Goal: Task Accomplishment & Management: Use online tool/utility

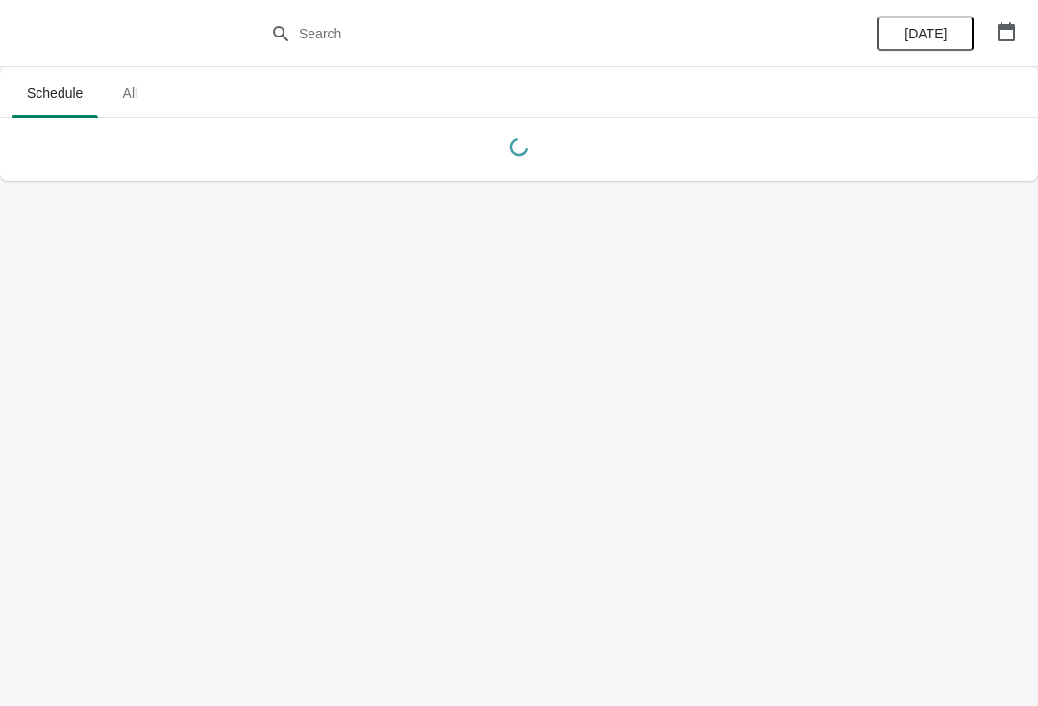
click at [1017, 47] on button "button" at bounding box center [1006, 31] width 35 height 35
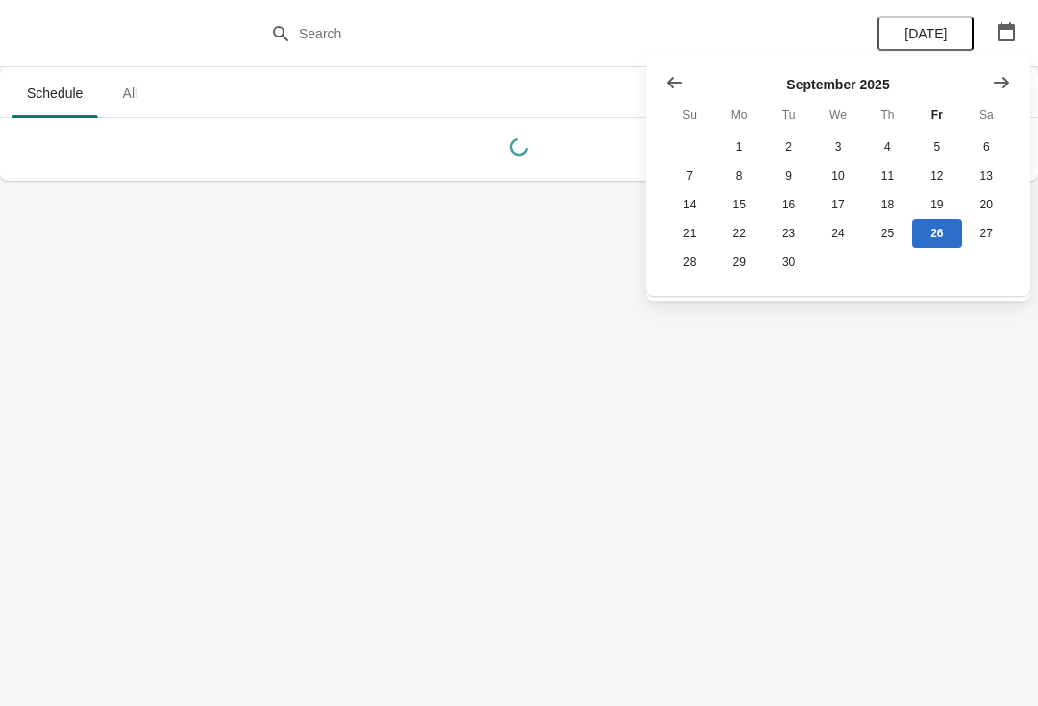
click at [657, 78] on button "Show previous month, August 2025" at bounding box center [674, 82] width 35 height 35
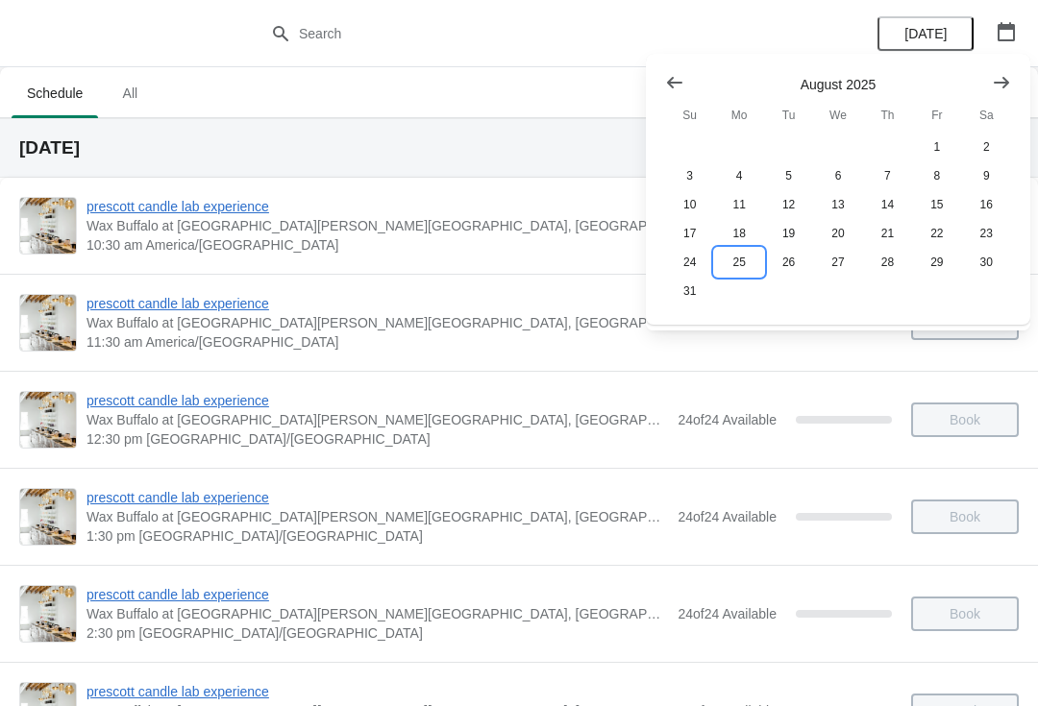
click at [745, 268] on button "25" at bounding box center [738, 262] width 49 height 29
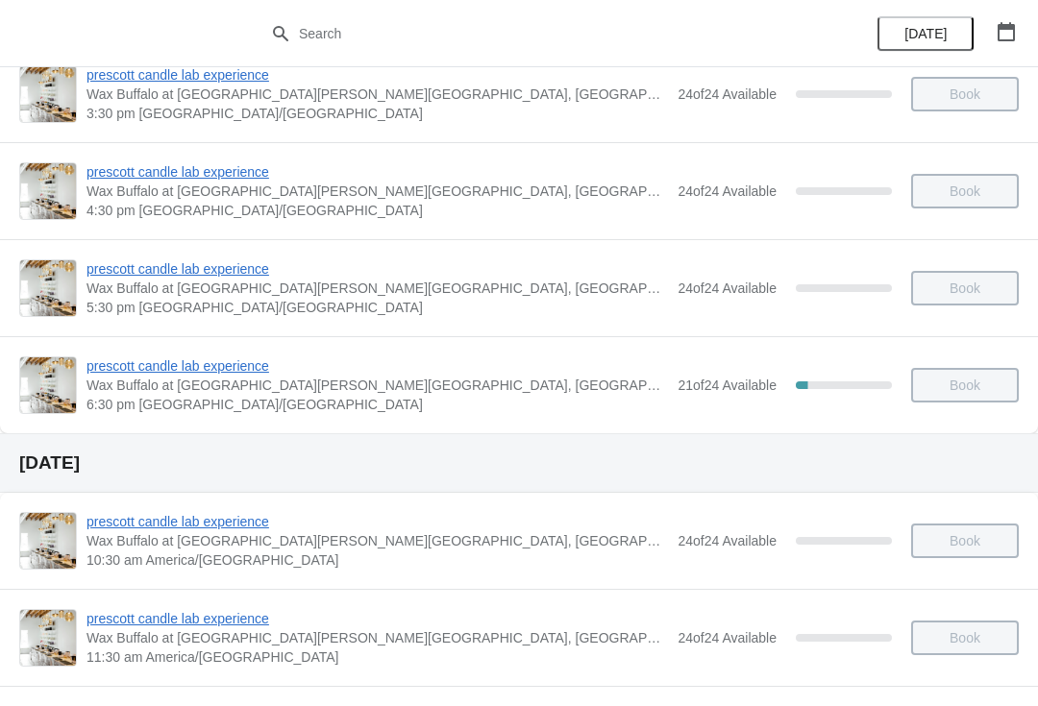
scroll to position [616, 0]
click at [218, 375] on span "prescott candle lab experience" at bounding box center [376, 366] width 581 height 19
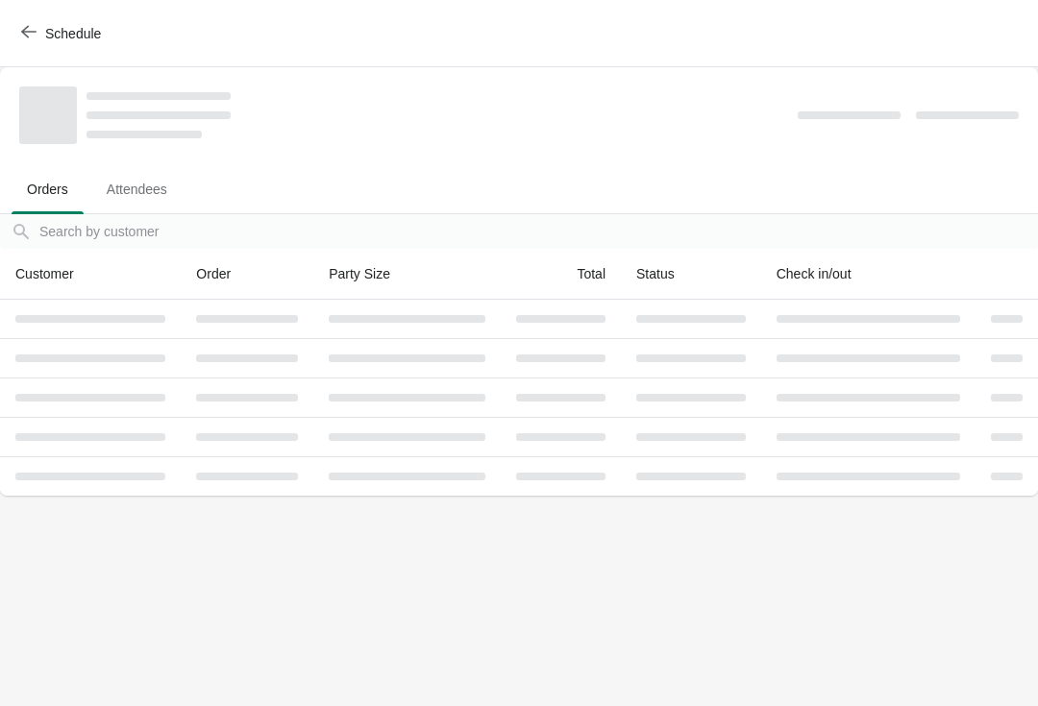
scroll to position [0, 0]
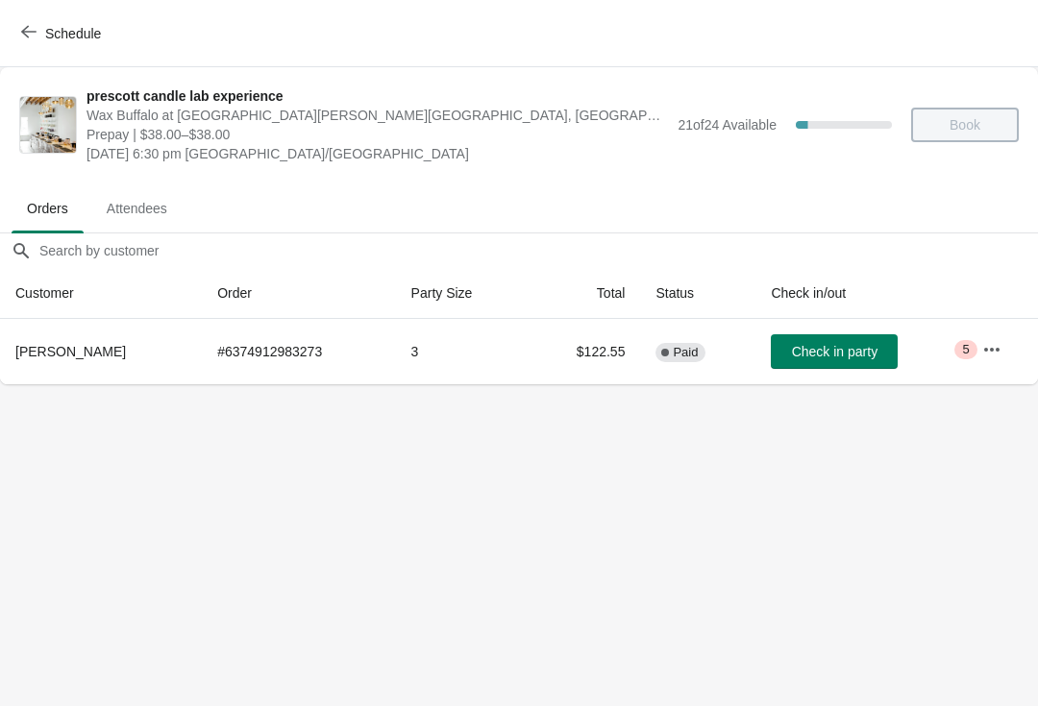
click at [858, 335] on button "Check in party" at bounding box center [834, 351] width 127 height 35
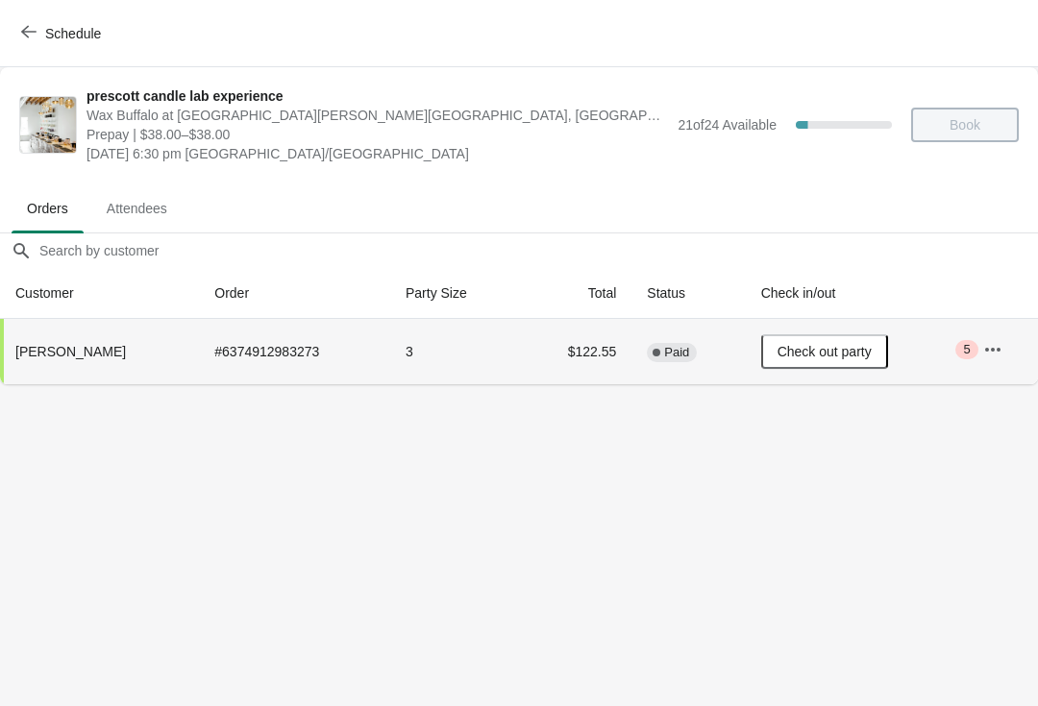
click at [997, 341] on icon "button" at bounding box center [992, 349] width 19 height 19
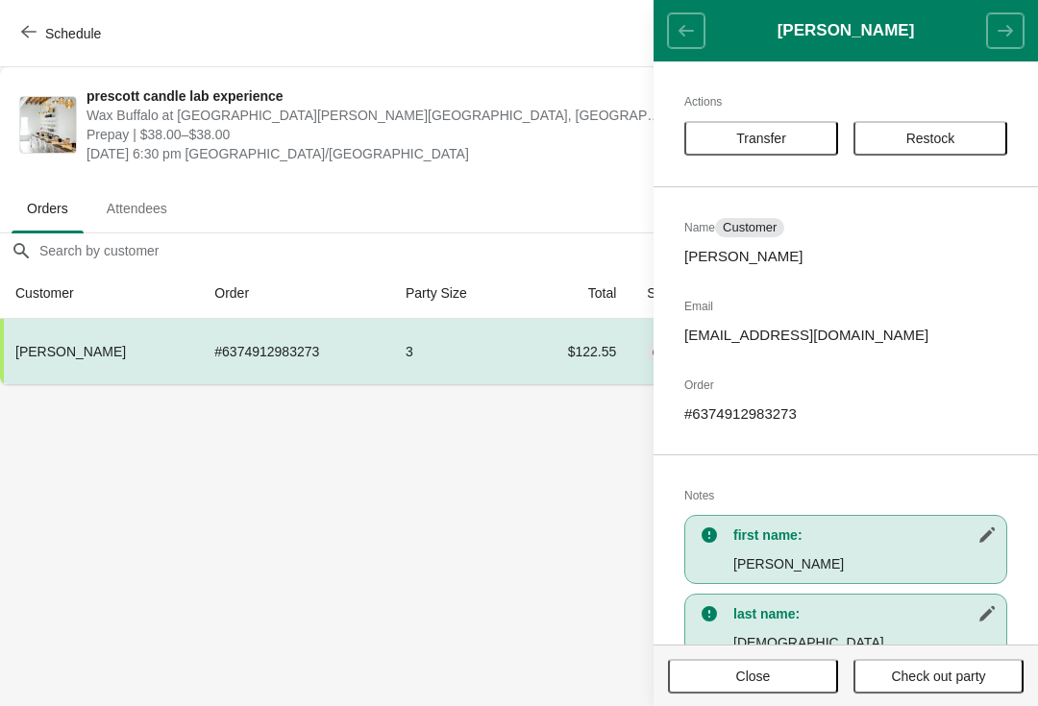
click at [766, 151] on button "Transfer" at bounding box center [761, 138] width 154 height 35
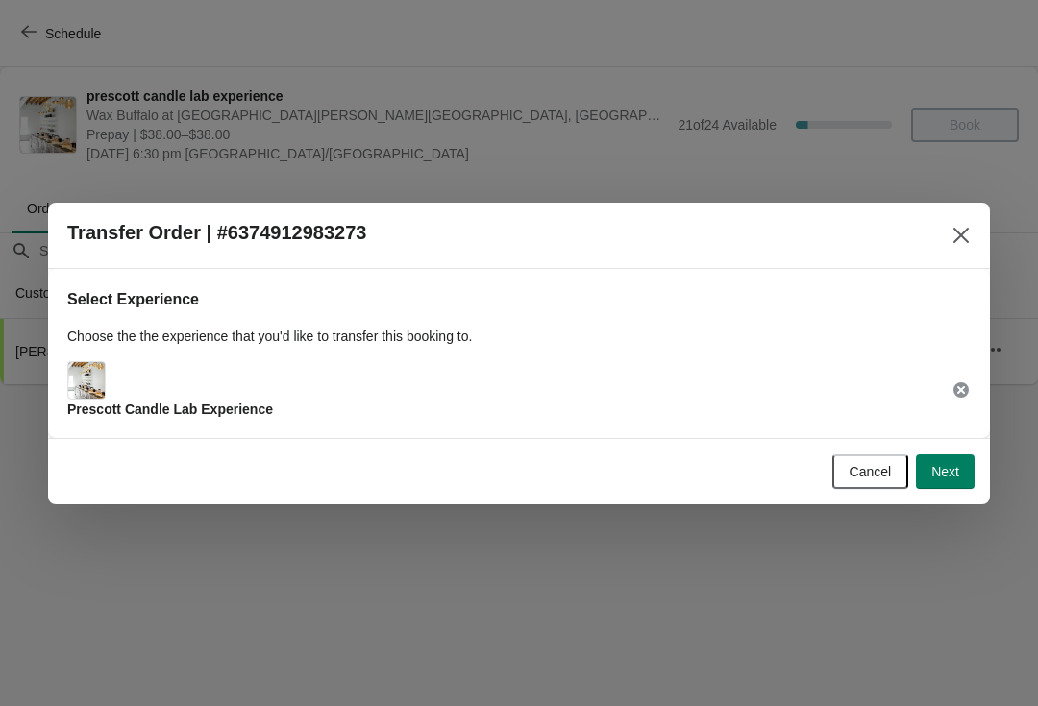
click at [947, 479] on span "Next" at bounding box center [945, 471] width 28 height 15
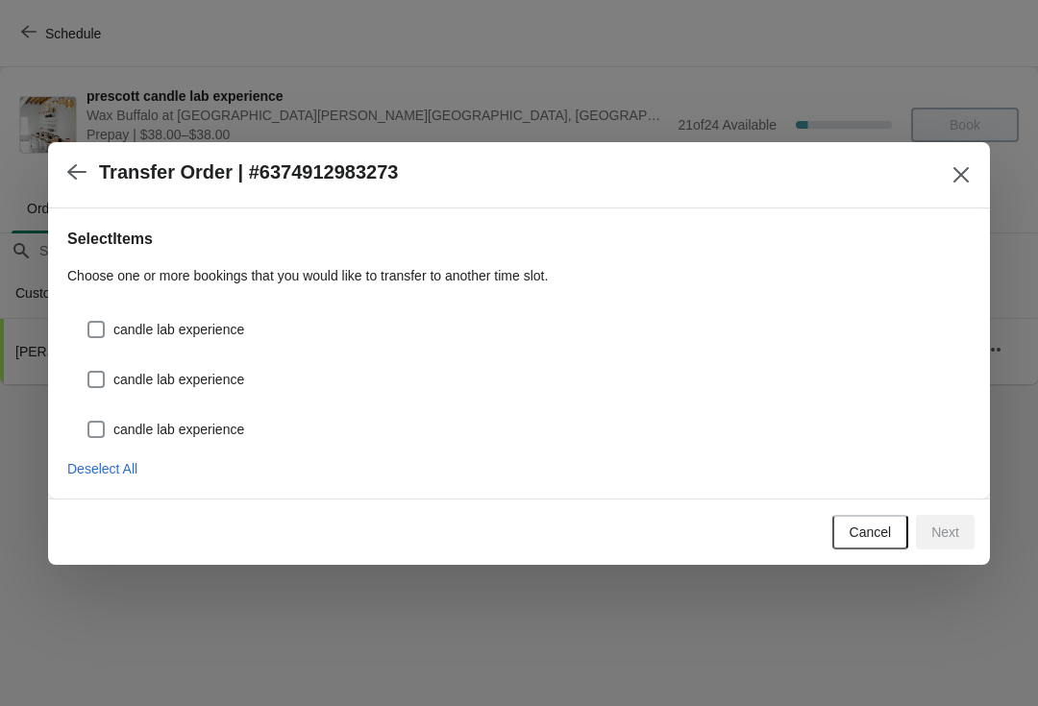
click at [102, 333] on span at bounding box center [95, 329] width 17 height 17
click at [88, 322] on input "candle lab experience" at bounding box center [87, 321] width 1 height 1
checkbox input "true"
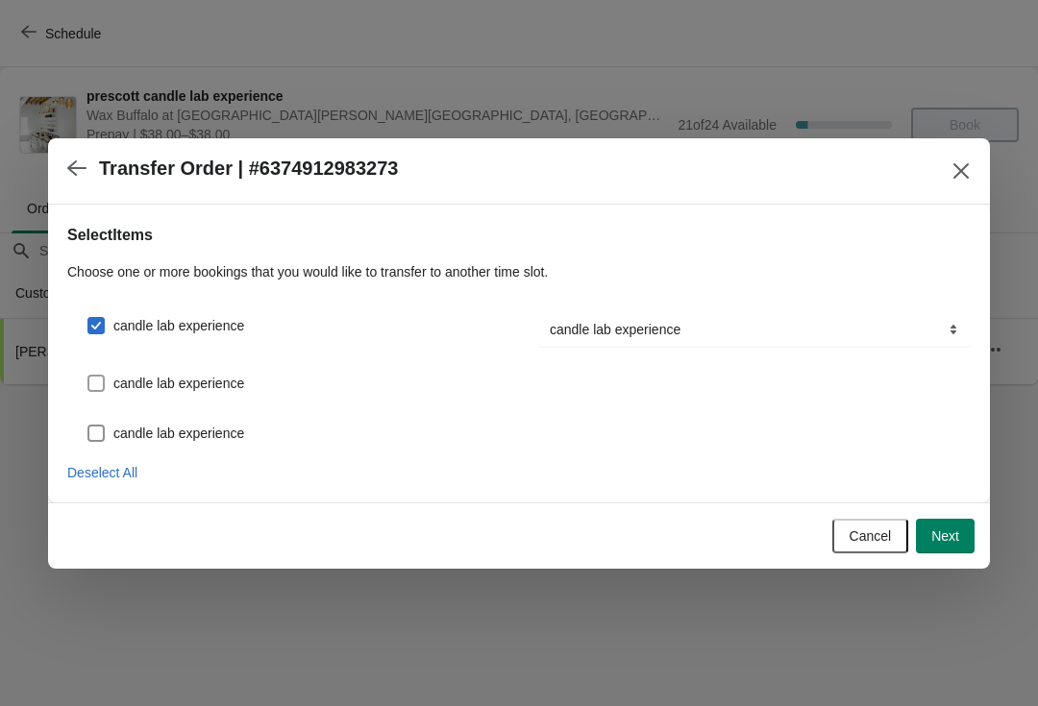
click at [110, 378] on label "candle lab experience" at bounding box center [165, 383] width 158 height 27
click at [88, 376] on input "candle lab experience" at bounding box center [87, 375] width 1 height 1
checkbox input "true"
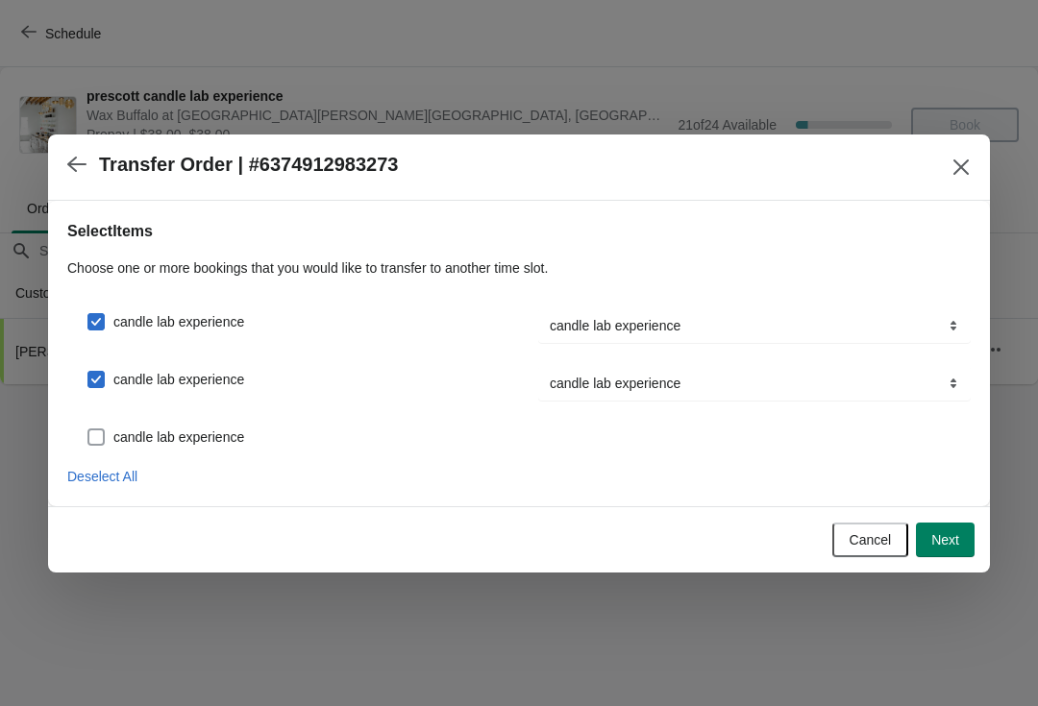
click at [115, 435] on span "candle lab experience" at bounding box center [178, 437] width 131 height 19
click at [88, 429] on input "candle lab experience" at bounding box center [87, 429] width 1 height 1
checkbox input "true"
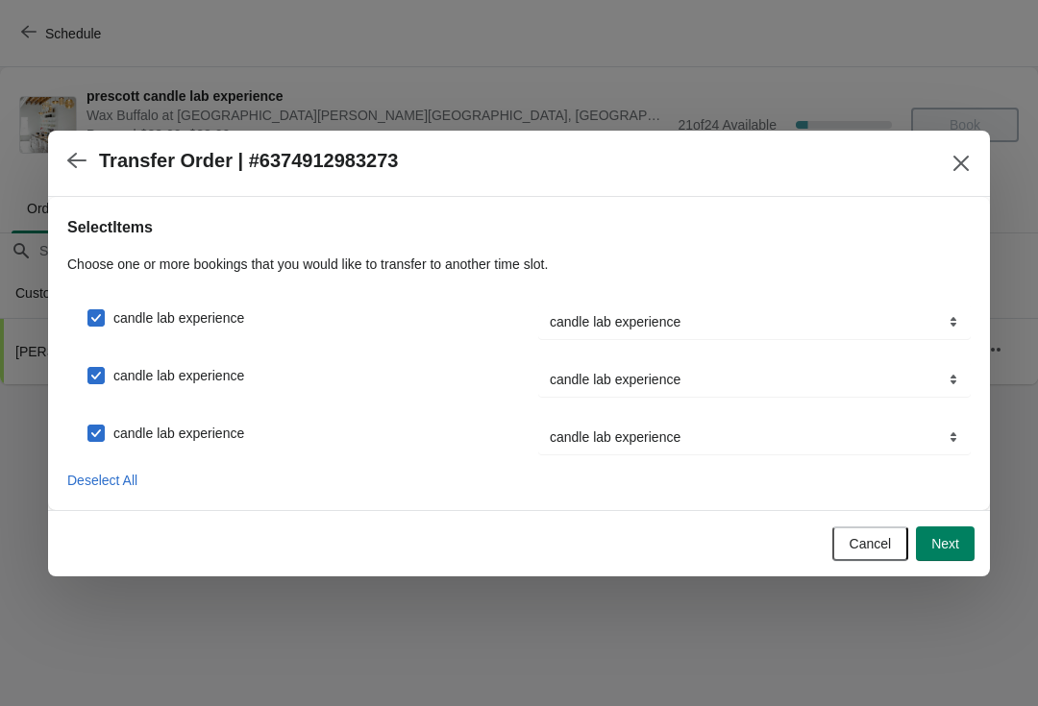
click at [933, 545] on span "Next" at bounding box center [945, 543] width 28 height 15
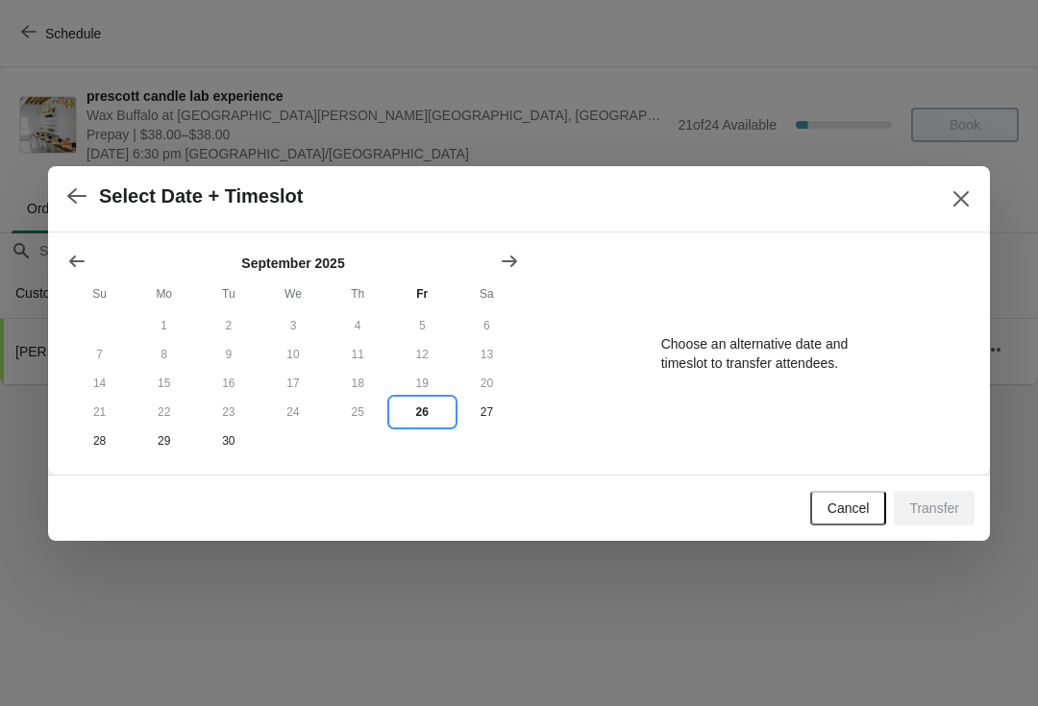
click at [424, 412] on button "26" at bounding box center [422, 412] width 64 height 29
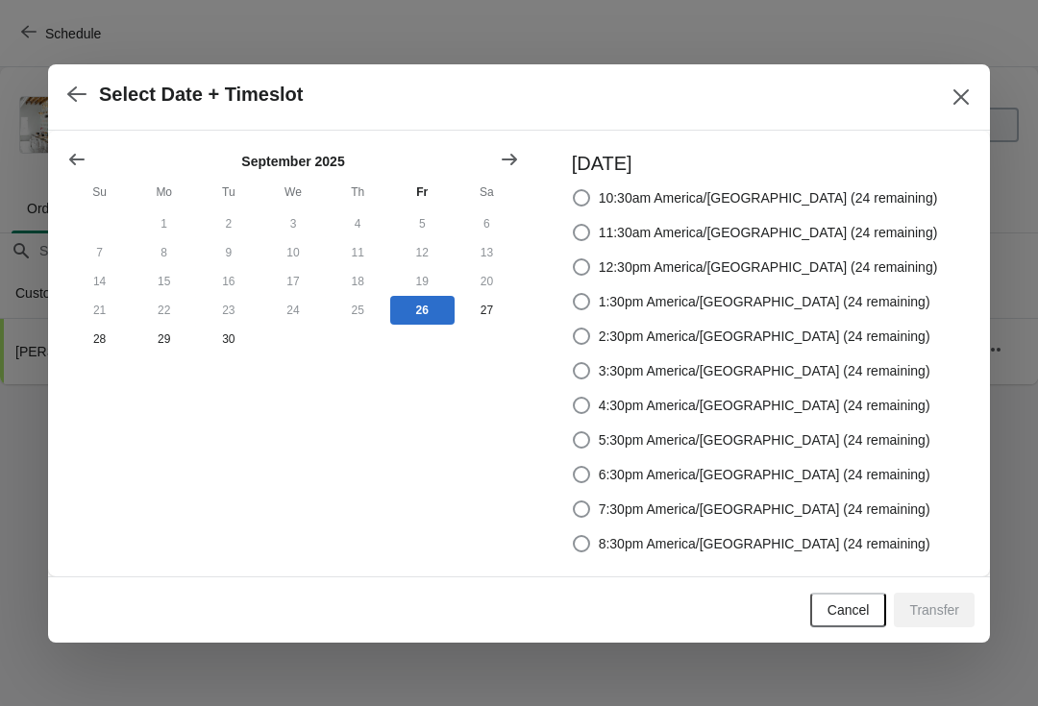
click at [590, 472] on span at bounding box center [581, 474] width 17 height 17
click at [574, 467] on input "6:30pm America/[GEOGRAPHIC_DATA] (24 remaining)" at bounding box center [573, 466] width 1 height 1
radio input "true"
click at [935, 611] on span "Transfer" at bounding box center [934, 609] width 50 height 15
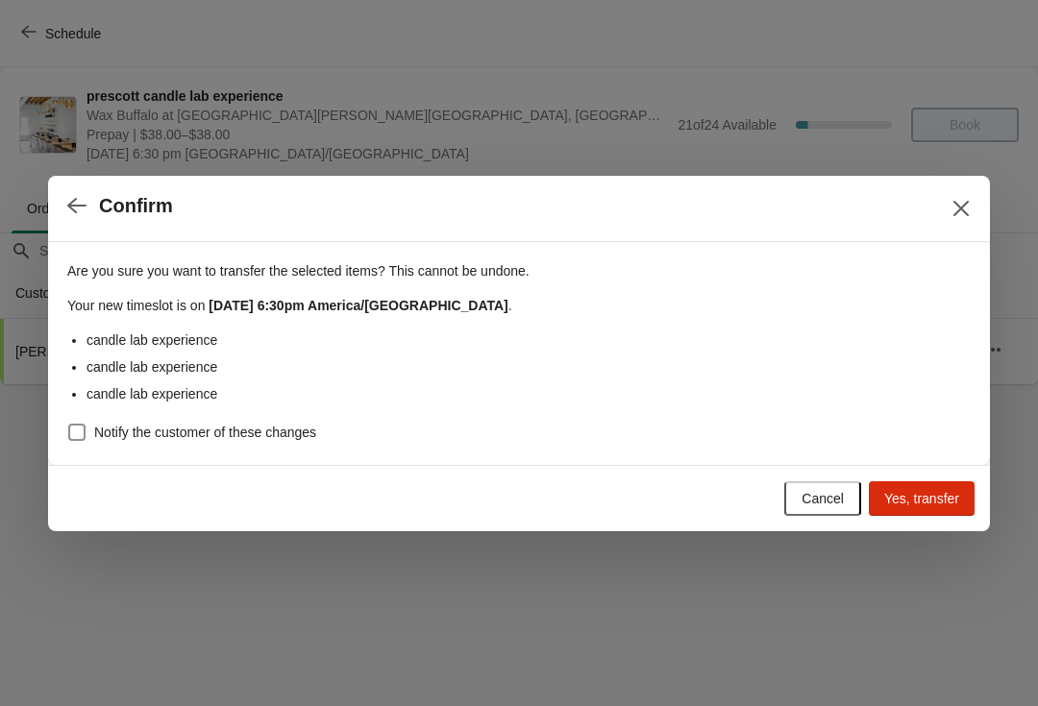
click at [907, 513] on button "Yes, transfer" at bounding box center [922, 498] width 106 height 35
click at [81, 437] on span at bounding box center [76, 432] width 17 height 17
click at [69, 425] on input "Notify the customer of these changes" at bounding box center [68, 424] width 1 height 1
checkbox input "true"
click at [950, 224] on button "Close" at bounding box center [961, 208] width 35 height 35
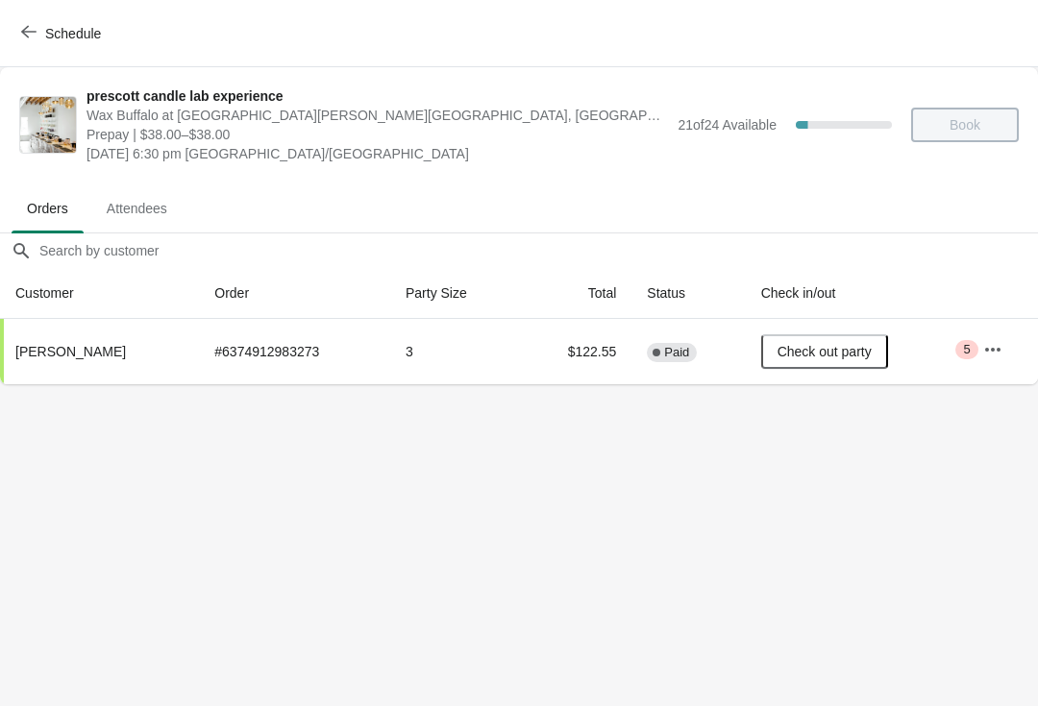
click at [841, 367] on button "Check out party" at bounding box center [824, 351] width 127 height 35
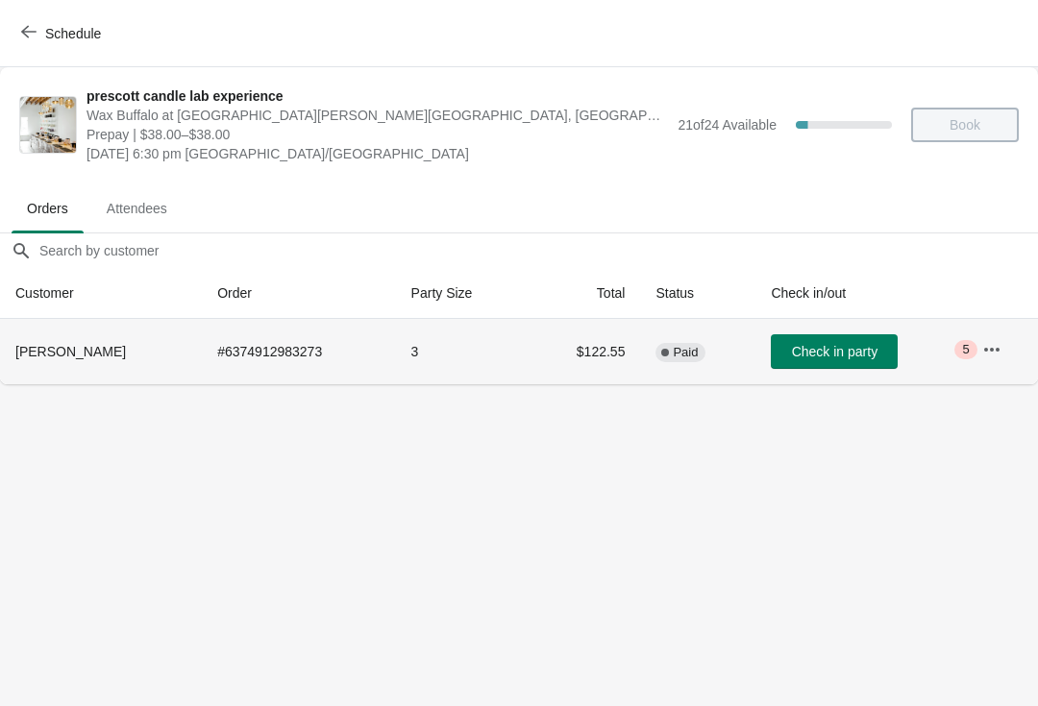
click at [995, 354] on icon "button" at bounding box center [991, 349] width 19 height 19
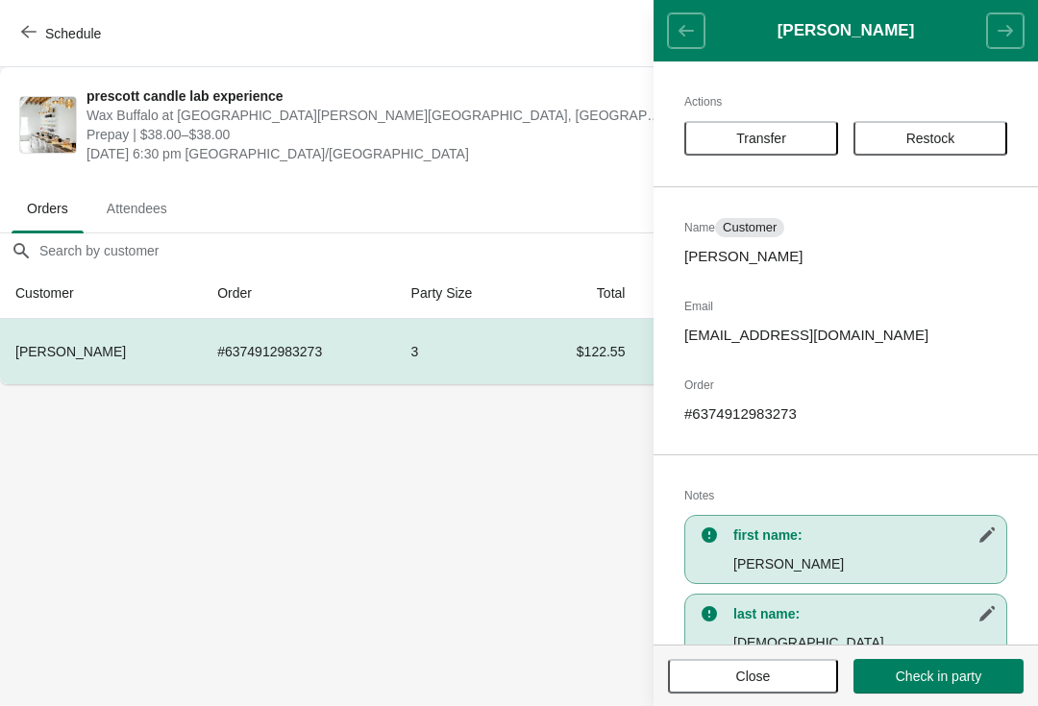
click at [800, 133] on span "Transfer" at bounding box center [760, 138] width 119 height 15
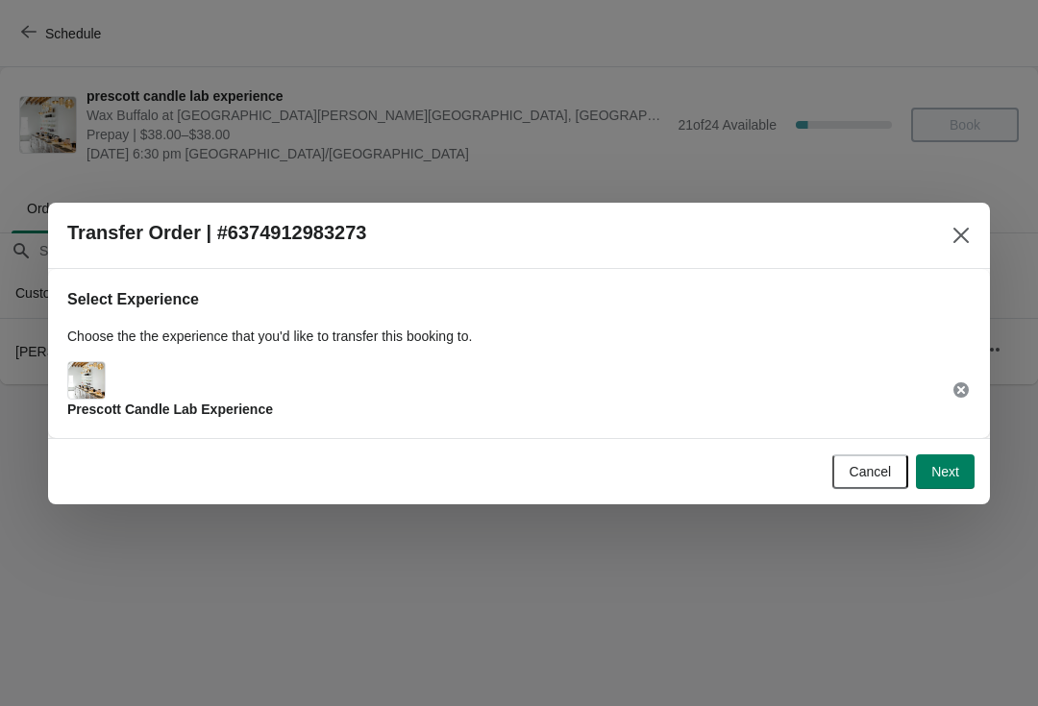
click at [959, 469] on button "Next" at bounding box center [945, 471] width 59 height 35
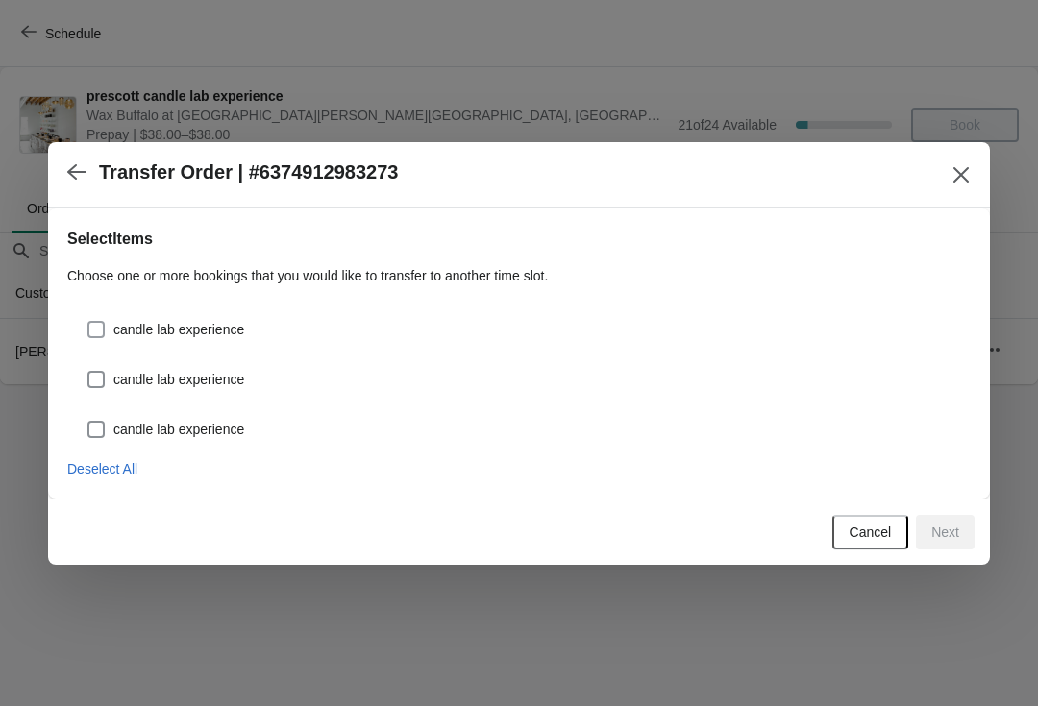
click at [100, 330] on span at bounding box center [95, 329] width 17 height 17
click at [88, 322] on input "candle lab experience" at bounding box center [87, 321] width 1 height 1
checkbox input "true"
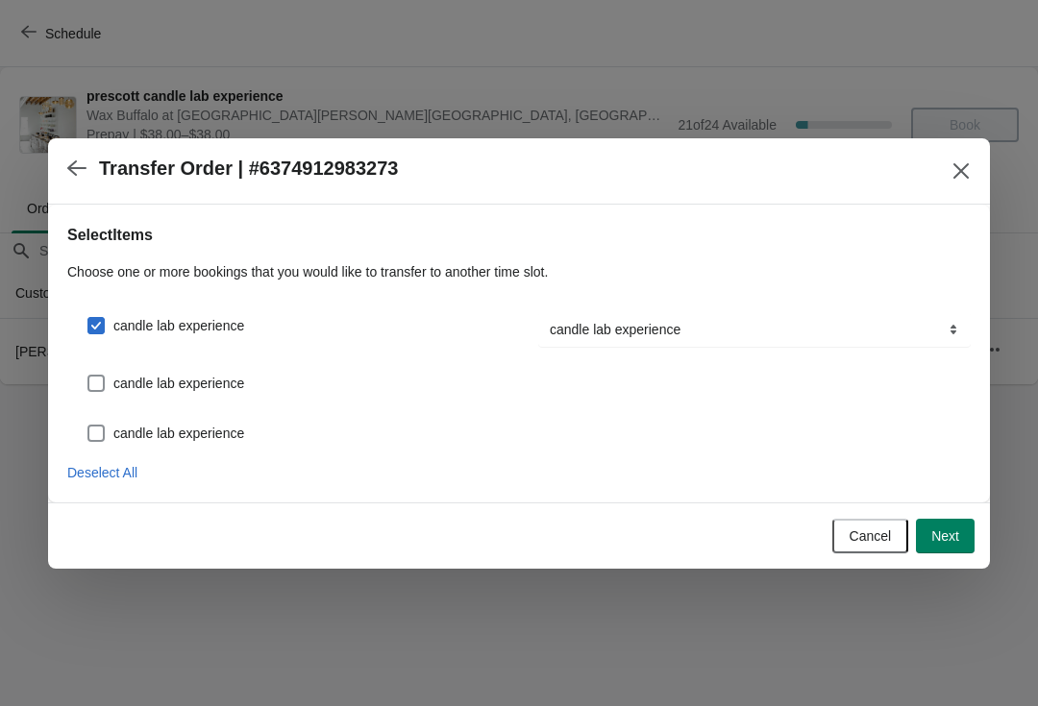
click at [116, 380] on span "candle lab experience" at bounding box center [178, 383] width 131 height 19
click at [88, 376] on input "candle lab experience" at bounding box center [87, 375] width 1 height 1
checkbox input "true"
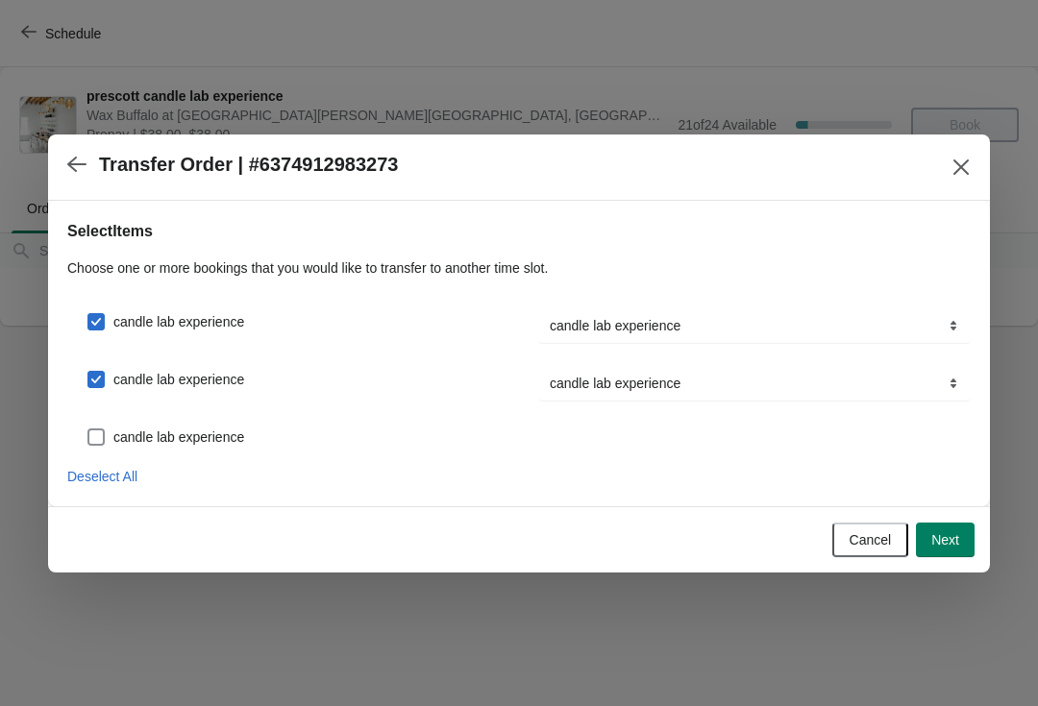
click at [102, 437] on span at bounding box center [95, 437] width 17 height 17
click at [88, 429] on input "candle lab experience" at bounding box center [87, 429] width 1 height 1
checkbox input "true"
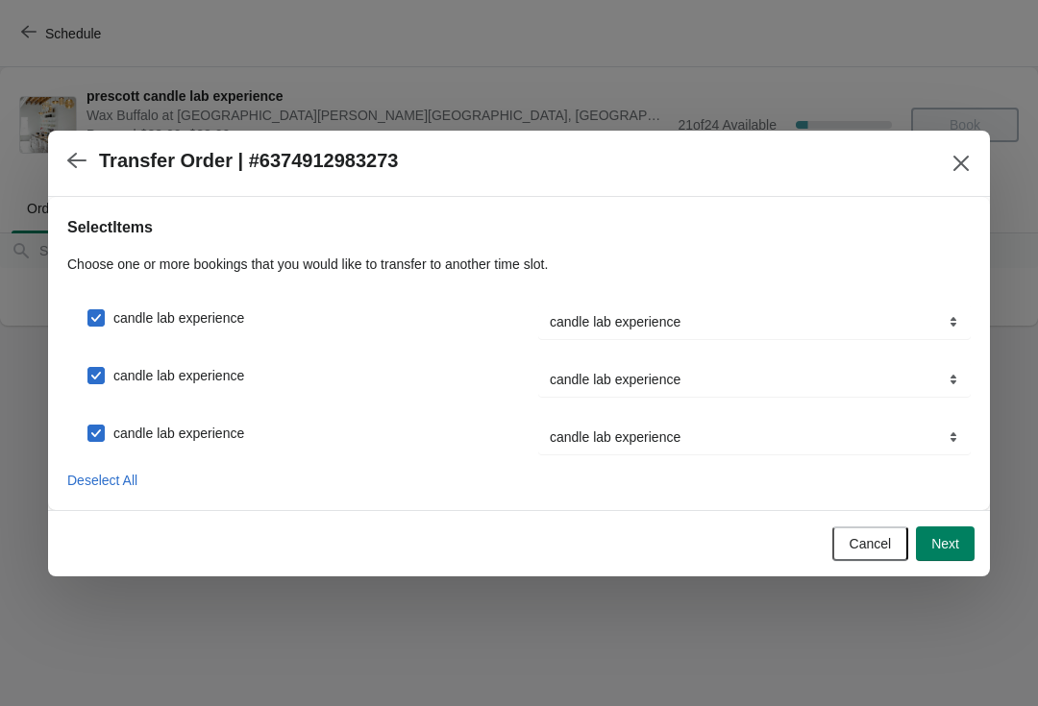
click at [968, 557] on button "Next" at bounding box center [945, 544] width 59 height 35
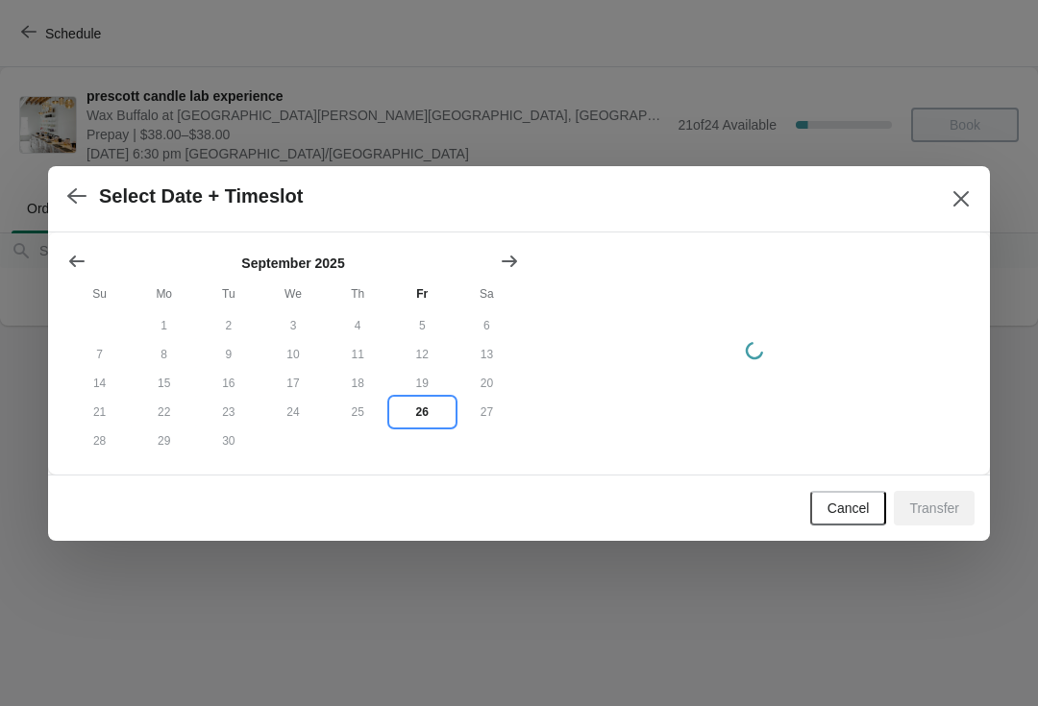
click at [439, 411] on button "26" at bounding box center [422, 412] width 64 height 29
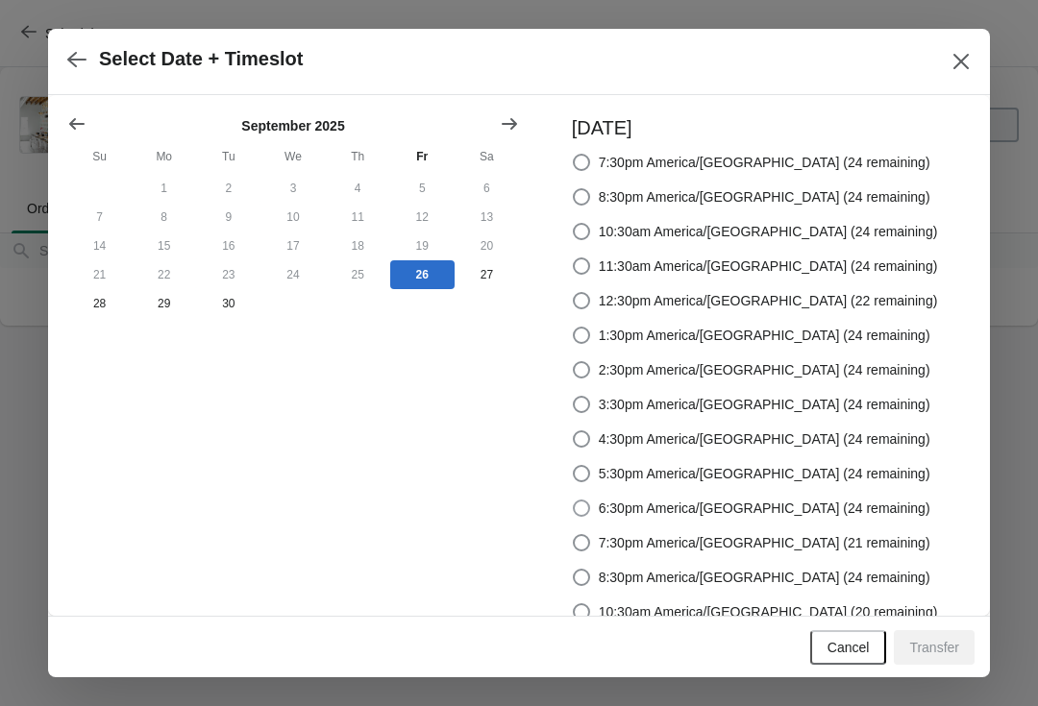
click at [590, 508] on span at bounding box center [581, 508] width 17 height 17
click at [574, 501] on input "6:30pm America/[GEOGRAPHIC_DATA] (24 remaining)" at bounding box center [573, 500] width 1 height 1
radio input "true"
click at [941, 641] on span "Transfer" at bounding box center [934, 647] width 50 height 15
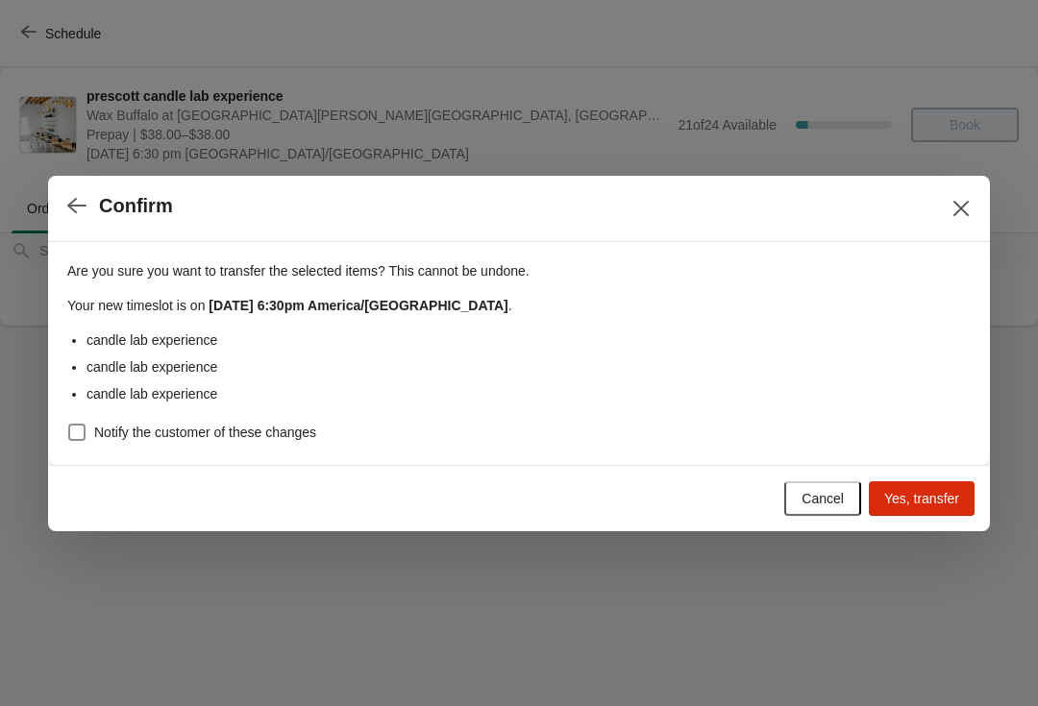
click at [76, 440] on span at bounding box center [76, 432] width 17 height 17
click at [69, 425] on input "Notify the customer of these changes" at bounding box center [68, 424] width 1 height 1
checkbox input "true"
click at [920, 499] on span "Yes, transfer" at bounding box center [921, 498] width 75 height 15
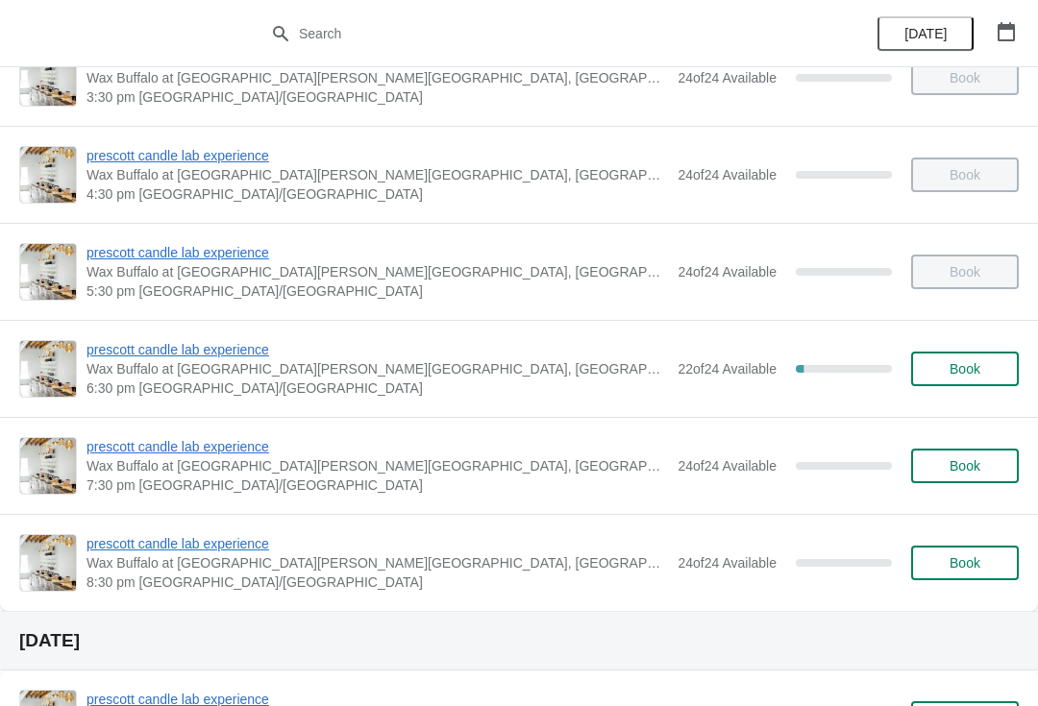
scroll to position [630, 0]
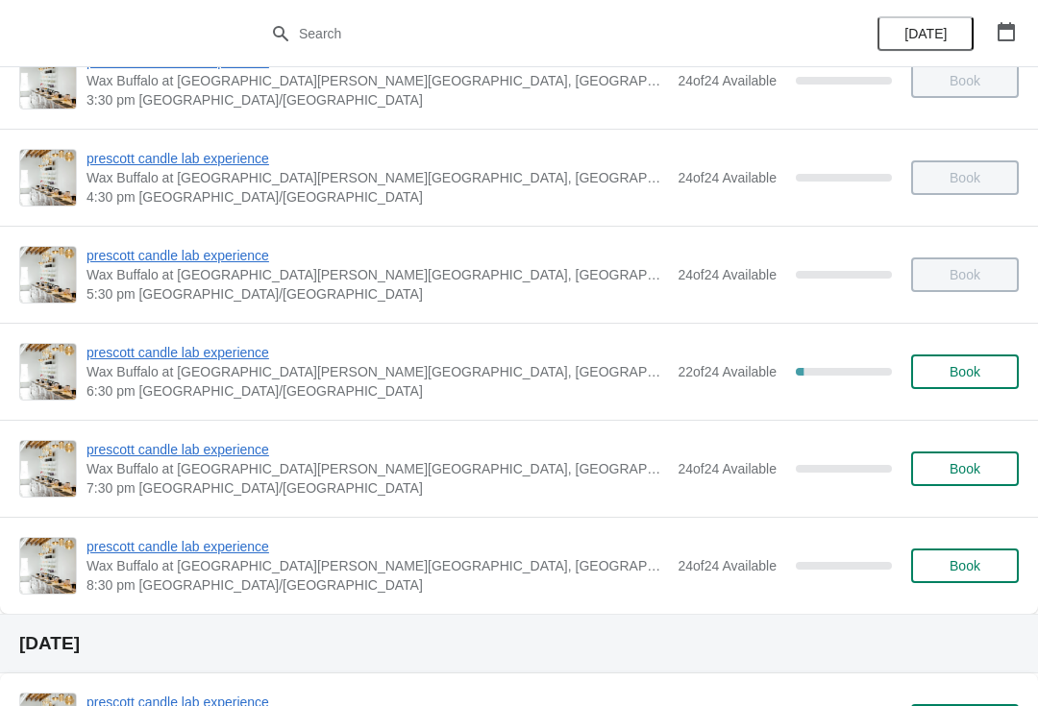
click at [180, 361] on span "prescott candle lab experience" at bounding box center [376, 352] width 581 height 19
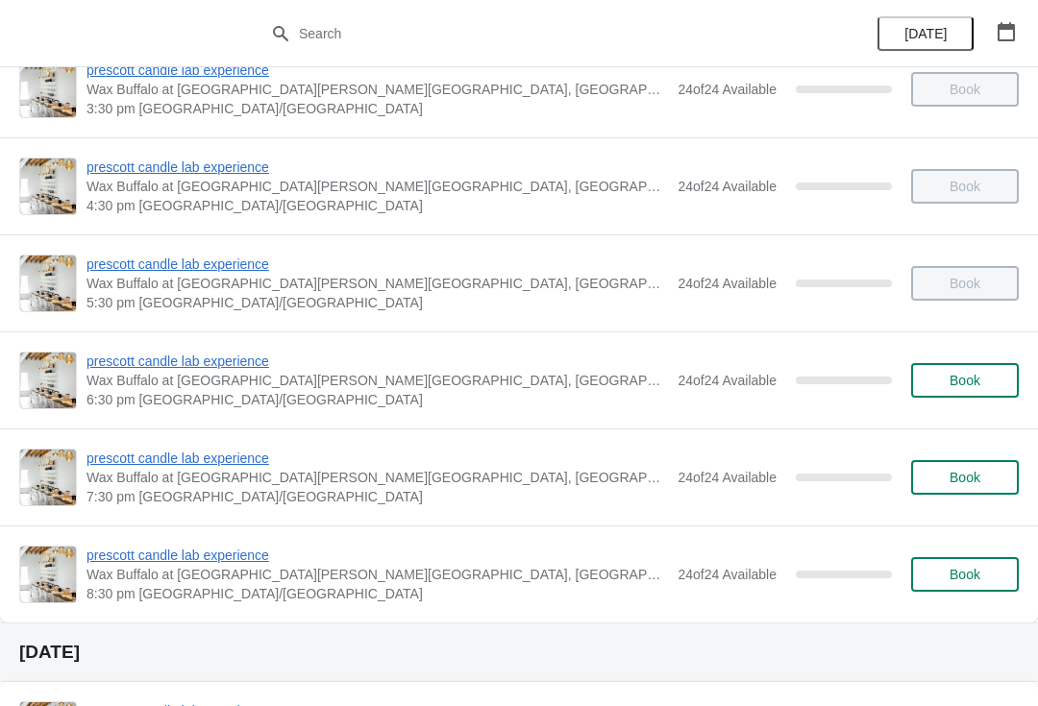
scroll to position [623, 0]
click at [997, 34] on icon "button" at bounding box center [1005, 31] width 17 height 19
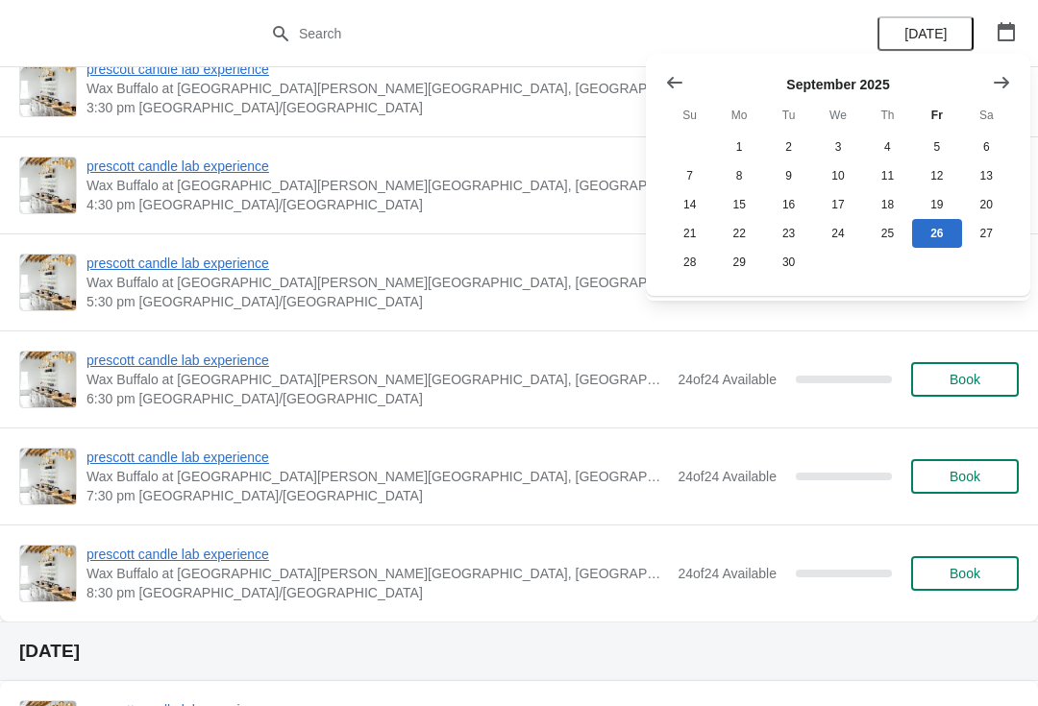
click at [690, 81] on button "Show previous month, August 2025" at bounding box center [674, 82] width 35 height 35
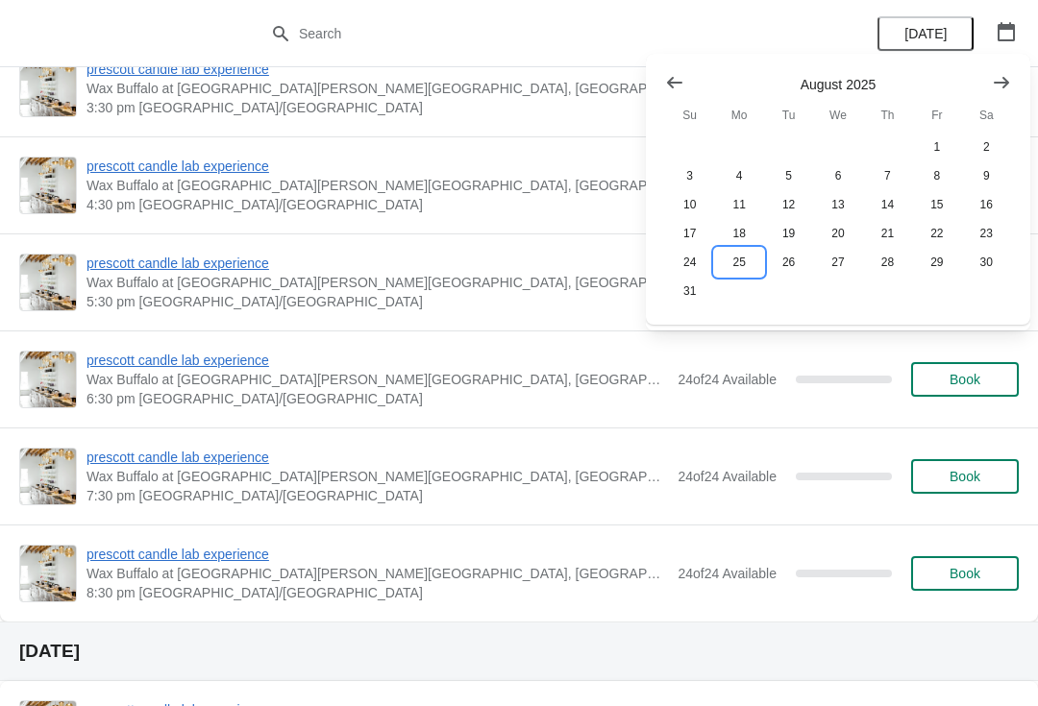
click at [738, 274] on button "25" at bounding box center [738, 262] width 49 height 29
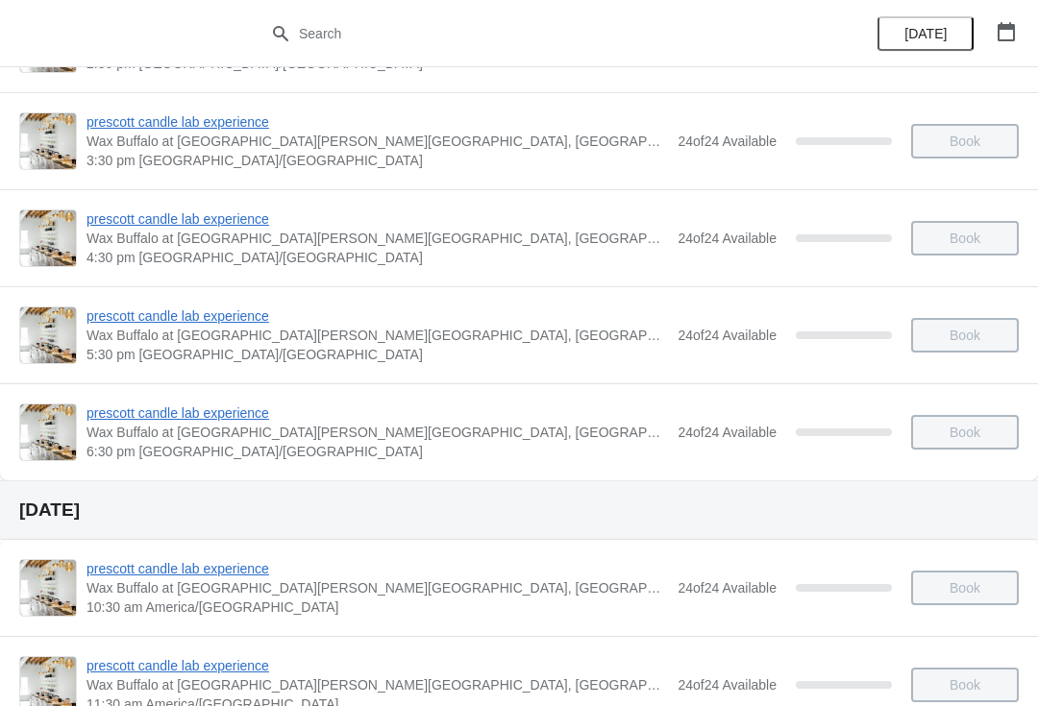
scroll to position [569, 0]
click at [920, 21] on button "[DATE]" at bounding box center [925, 33] width 96 height 35
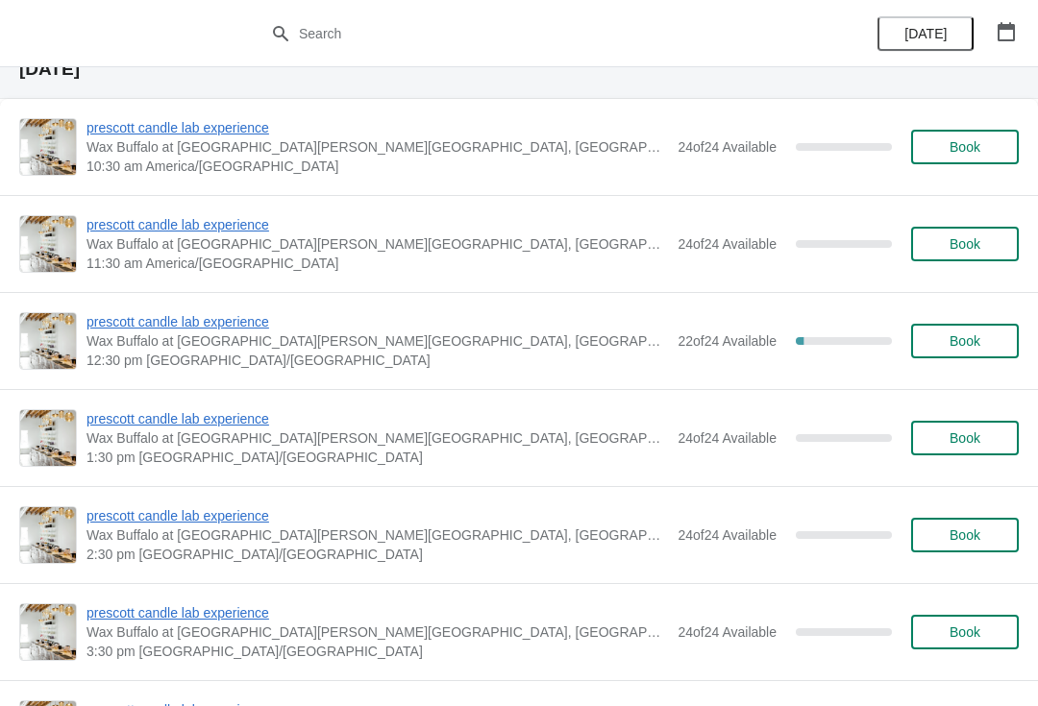
scroll to position [1206, 0]
